Goal: Task Accomplishment & Management: Use online tool/utility

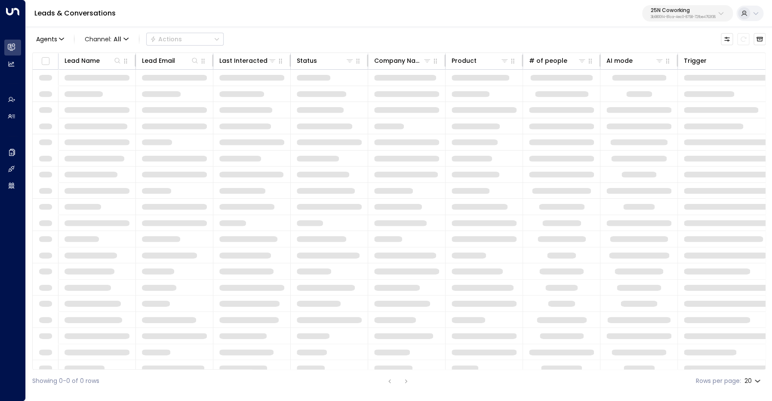
click at [675, 13] on p "25N Coworking" at bounding box center [683, 10] width 65 height 5
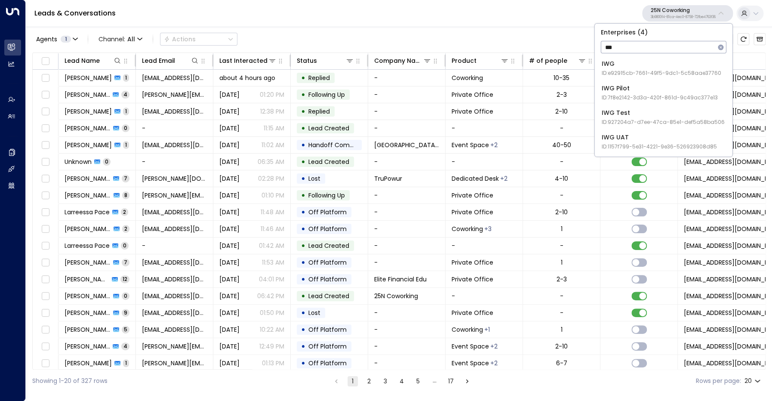
type input "***"
click at [648, 65] on div "IWG ID: e92915cb-7661-49f5-9dc1-5c58aae37760" at bounding box center [662, 68] width 120 height 18
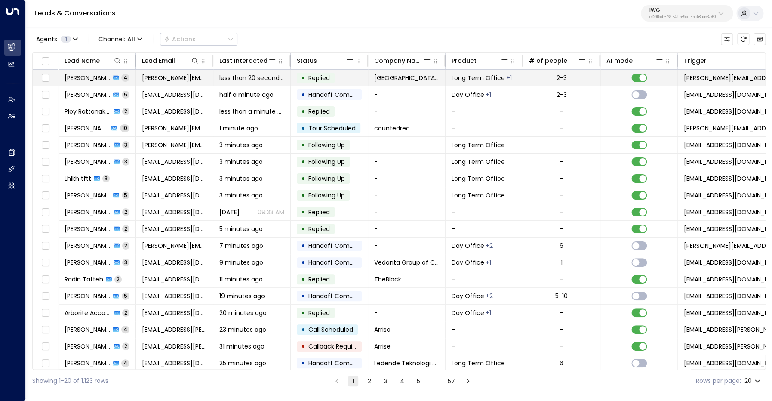
click at [90, 78] on span "[PERSON_NAME]" at bounding box center [88, 78] width 46 height 9
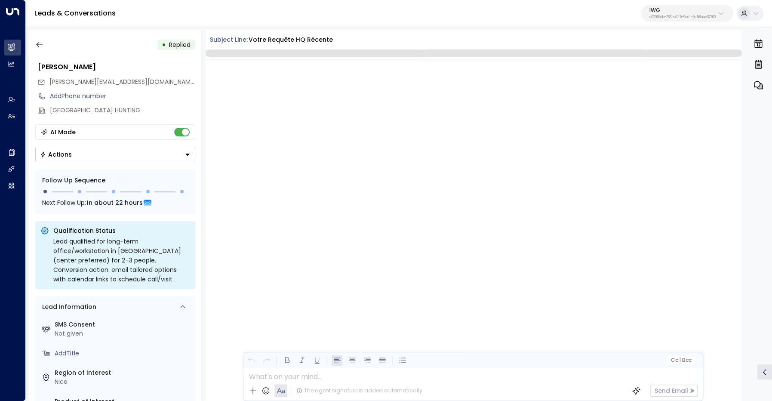
scroll to position [799, 0]
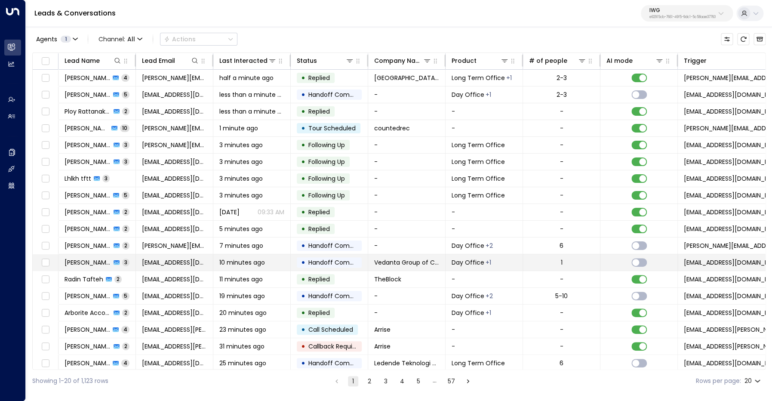
scroll to position [36, 0]
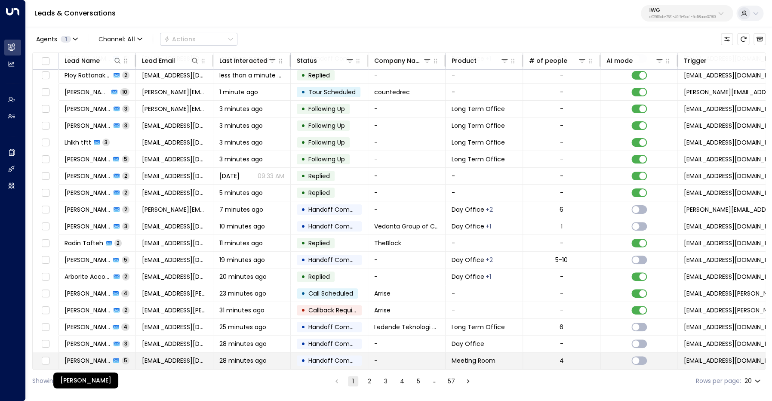
click at [95, 358] on span "[PERSON_NAME]" at bounding box center [88, 360] width 46 height 9
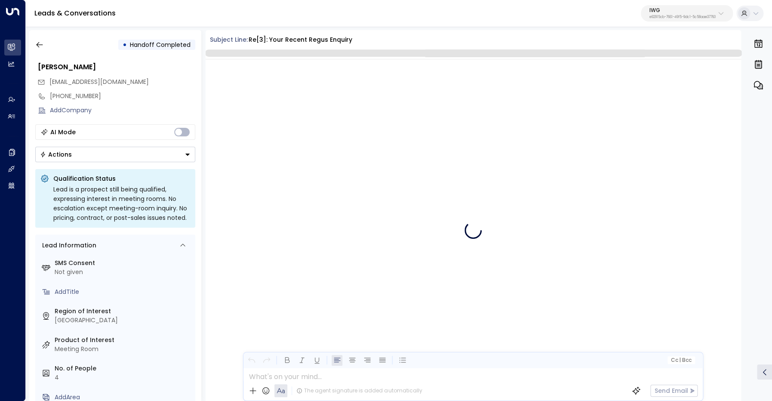
scroll to position [1327, 0]
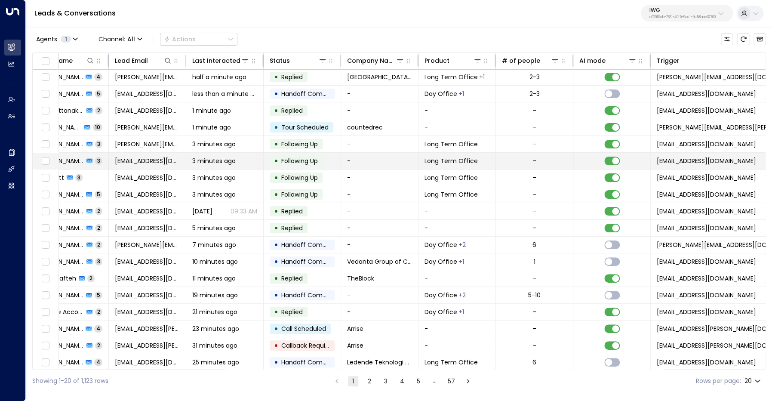
scroll to position [5, 26]
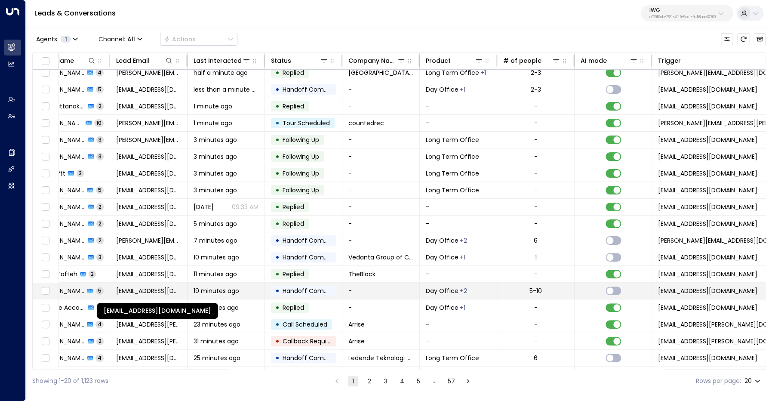
click at [133, 292] on span "[EMAIL_ADDRESS][DOMAIN_NAME]" at bounding box center [148, 290] width 65 height 9
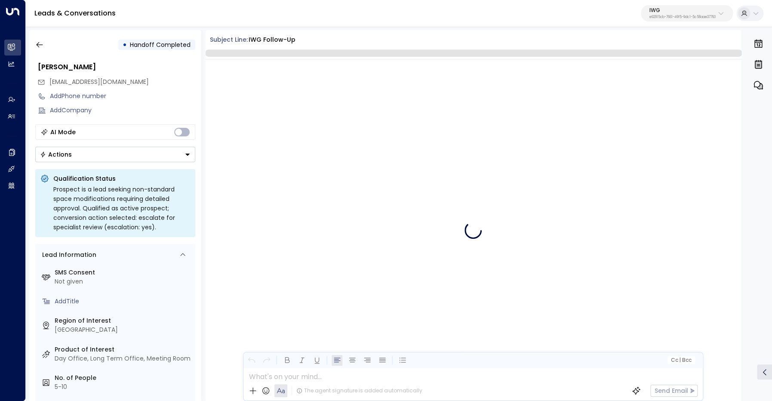
scroll to position [1197, 0]
